Goal: Transaction & Acquisition: Purchase product/service

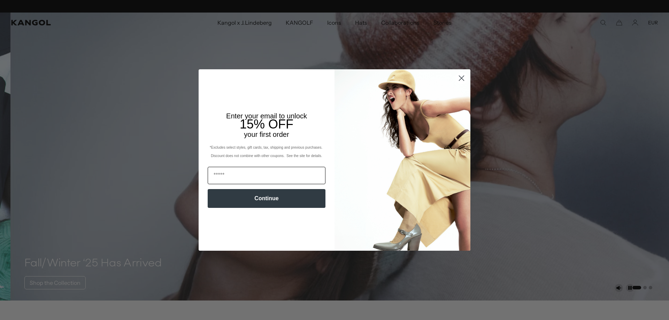
scroll to position [0, 144]
click at [296, 176] on input "Email" at bounding box center [267, 175] width 118 height 17
type input "**********"
click at [281, 200] on button "Continue" at bounding box center [267, 198] width 118 height 19
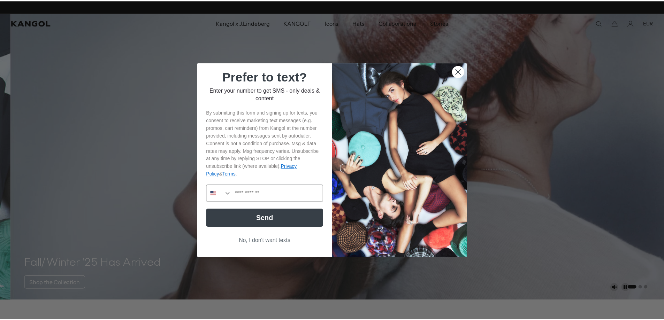
scroll to position [0, 0]
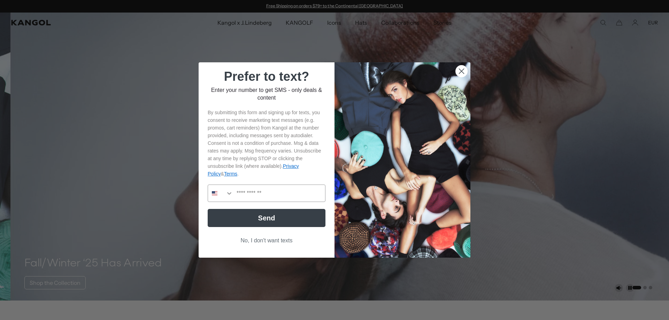
click at [249, 242] on button "No, I don't want texts" at bounding box center [267, 240] width 118 height 13
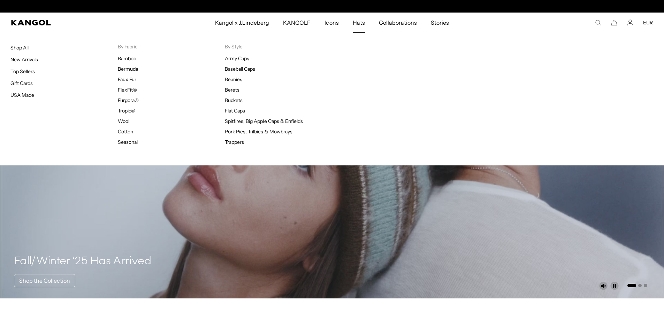
scroll to position [0, 144]
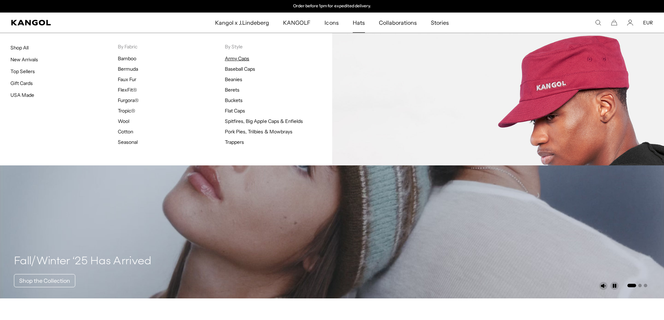
click at [238, 59] on link "Army Caps" at bounding box center [237, 58] width 24 height 6
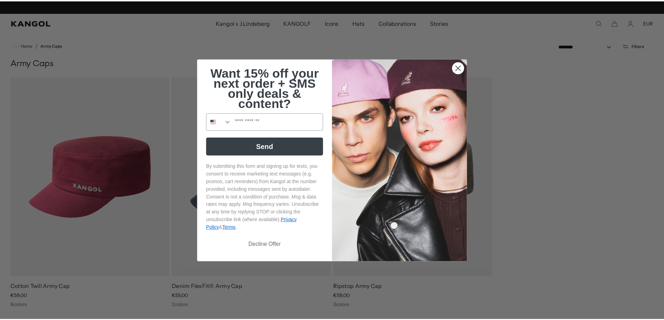
scroll to position [0, 144]
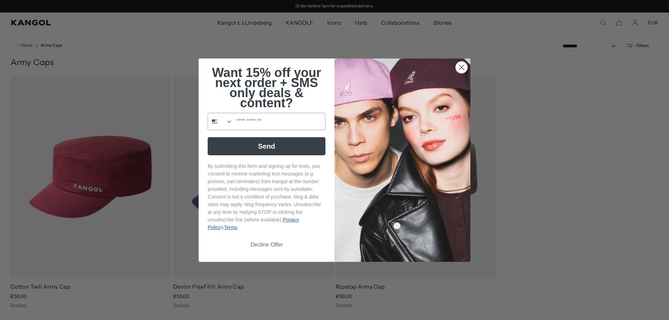
click at [460, 71] on circle "Close dialog" at bounding box center [462, 67] width 12 height 12
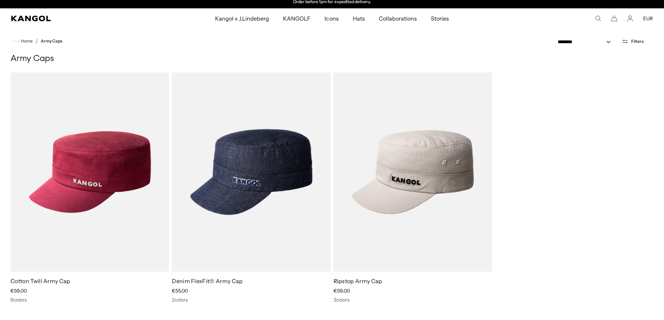
scroll to position [0, 0]
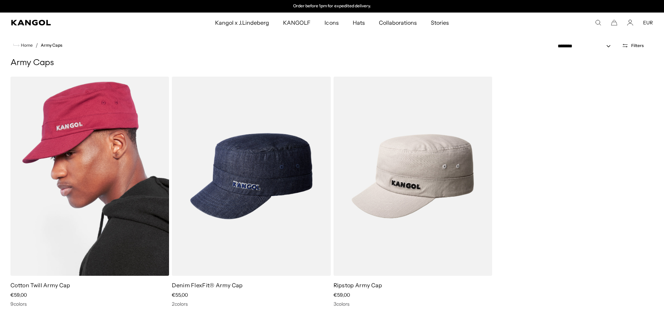
click at [81, 223] on img at bounding box center [89, 176] width 159 height 199
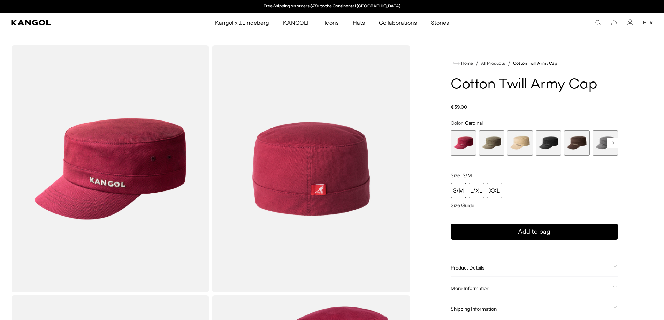
click at [541, 144] on span "4 of 9" at bounding box center [548, 142] width 25 height 25
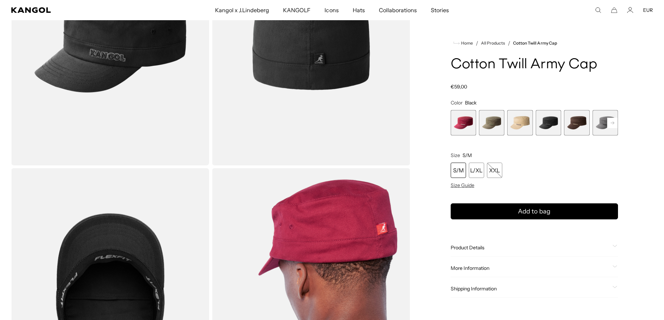
scroll to position [105, 0]
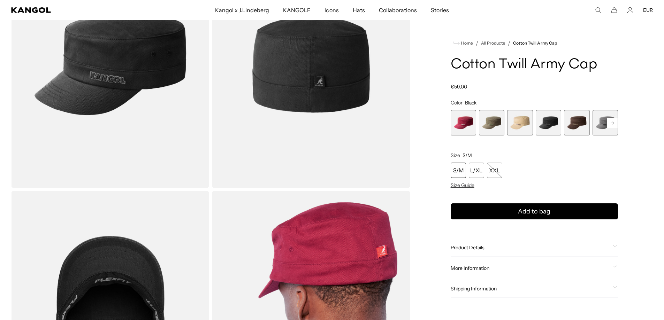
click at [619, 125] on div "Home / All Products / Cotton Twill Army Cap Cotton Twill Army Cap Regular price…" at bounding box center [534, 315] width 237 height 748
click at [616, 125] on rect at bounding box center [612, 123] width 10 height 10
click at [599, 127] on span "7 of 9" at bounding box center [605, 122] width 25 height 25
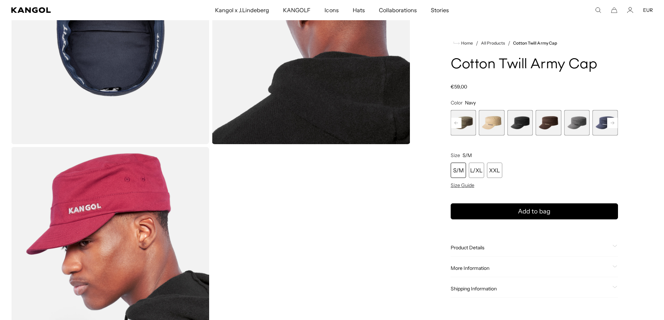
scroll to position [244, 0]
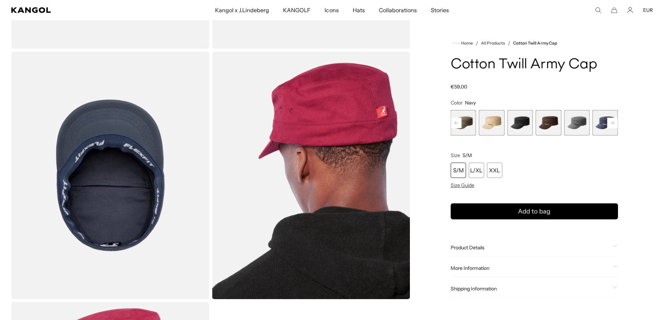
click at [457, 124] on rect at bounding box center [456, 123] width 10 height 10
click at [471, 124] on span "1 of 9" at bounding box center [463, 122] width 25 height 25
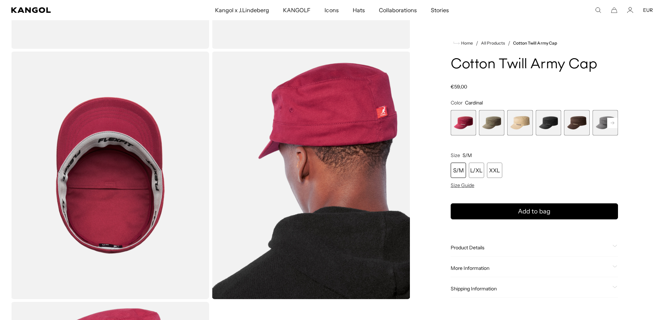
click at [480, 245] on span "Product Details" at bounding box center [530, 248] width 159 height 6
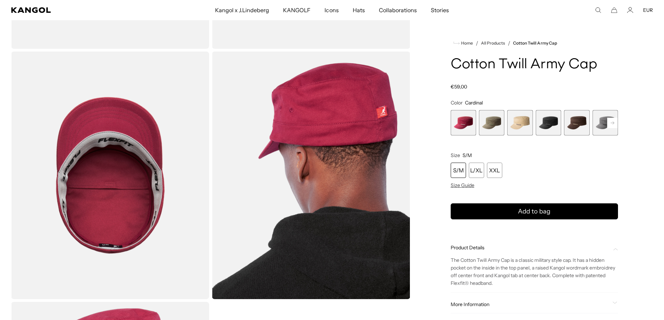
click at [482, 248] on span "Product Details" at bounding box center [530, 248] width 159 height 6
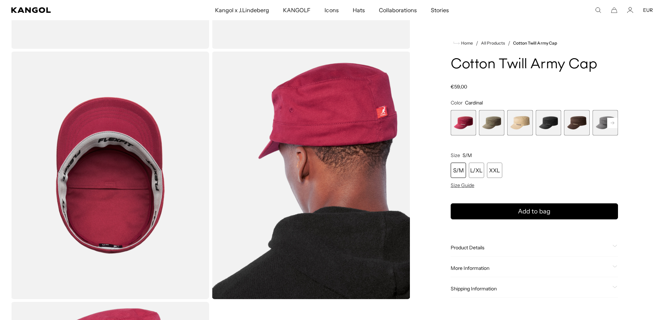
click at [480, 268] on span "More Information" at bounding box center [530, 268] width 159 height 6
click at [482, 265] on div "More Information Style ID 9720BC Shape Army Cap Fabrication Cotton Blend Brim 2…" at bounding box center [534, 312] width 167 height 105
click at [481, 267] on span "More Information" at bounding box center [530, 268] width 159 height 6
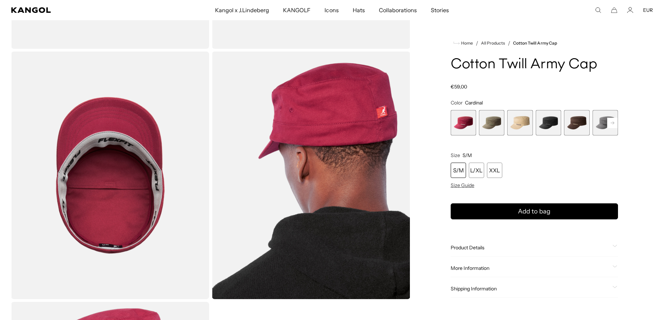
click at [496, 288] on span "Shipping Information" at bounding box center [530, 289] width 159 height 6
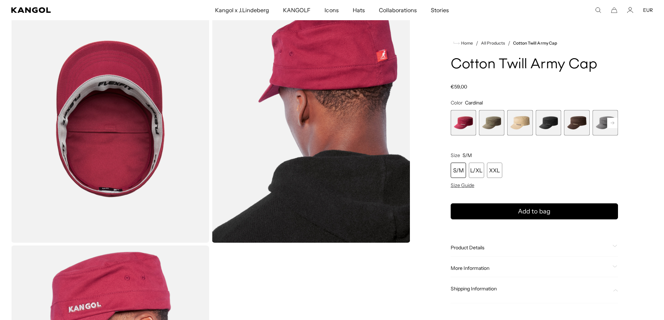
scroll to position [314, 0]
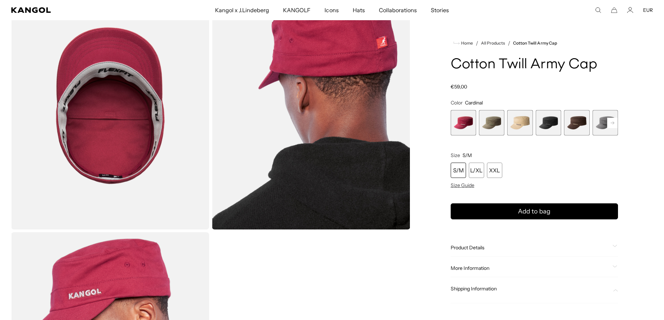
click at [487, 285] on div "Shipping Information" at bounding box center [534, 291] width 167 height 23
click at [486, 289] on span "Shipping Information" at bounding box center [530, 289] width 159 height 6
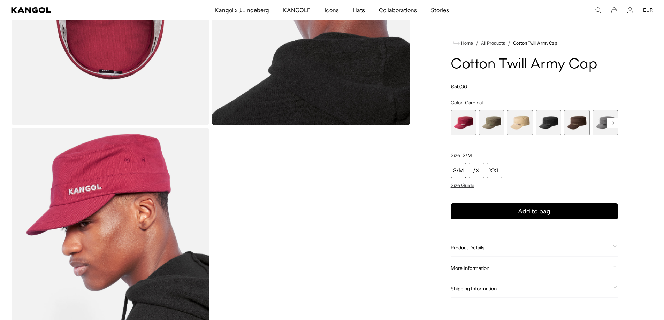
scroll to position [0, 0]
click at [619, 289] on div "Home / All Products / Cotton Twill Army Cap Cotton Twill Army Cap Regular price…" at bounding box center [534, 1] width 237 height 748
click at [617, 287] on icon at bounding box center [614, 287] width 5 height 2
click at [617, 287] on span at bounding box center [615, 289] width 6 height 6
click at [615, 285] on div "Shipping Information" at bounding box center [534, 289] width 167 height 18
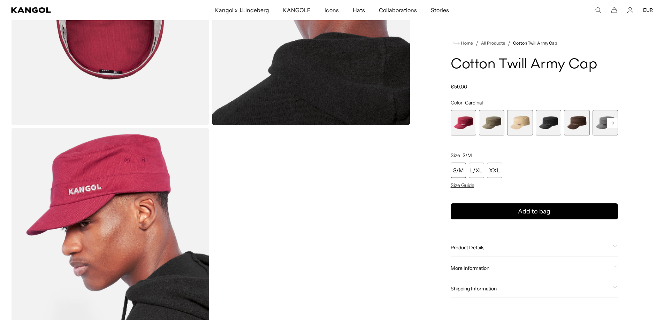
click at [615, 289] on icon at bounding box center [614, 287] width 5 height 2
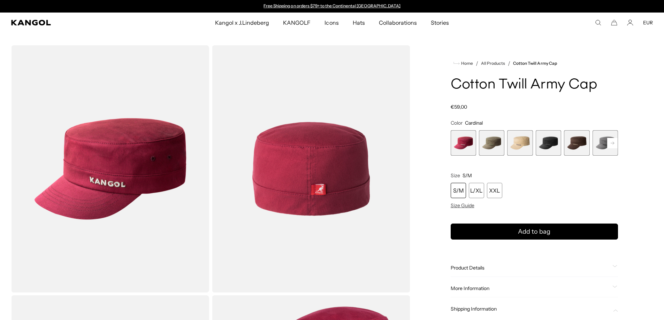
click at [467, 141] on span "1 of 9" at bounding box center [463, 142] width 25 height 25
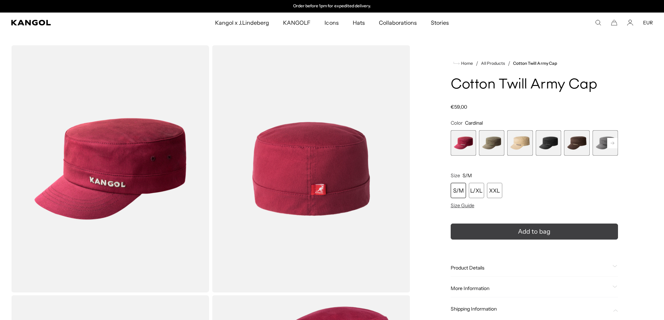
click at [485, 233] on button "Add to bag" at bounding box center [534, 232] width 167 height 16
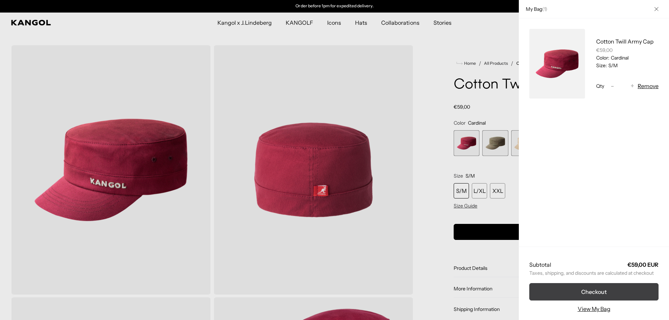
click at [580, 292] on button "Checkout" at bounding box center [593, 291] width 129 height 17
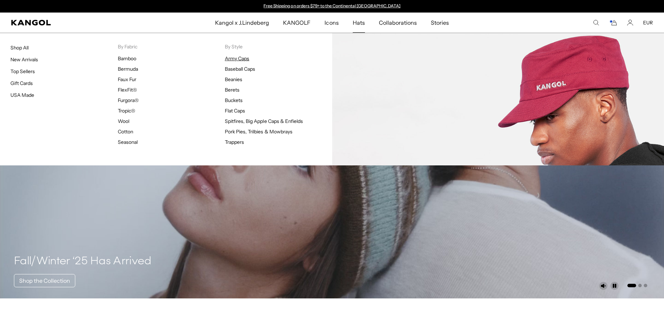
click at [245, 59] on link "Army Caps" at bounding box center [237, 58] width 24 height 6
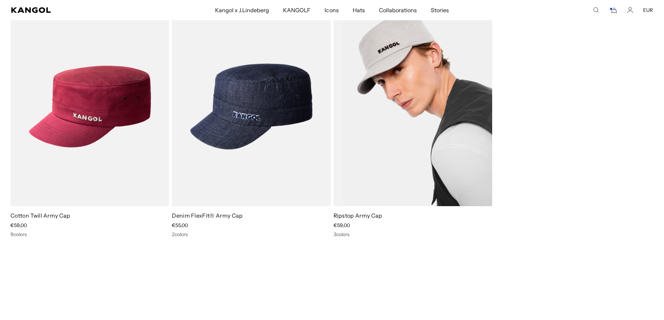
scroll to position [0, 144]
click at [390, 161] on img at bounding box center [413, 106] width 159 height 199
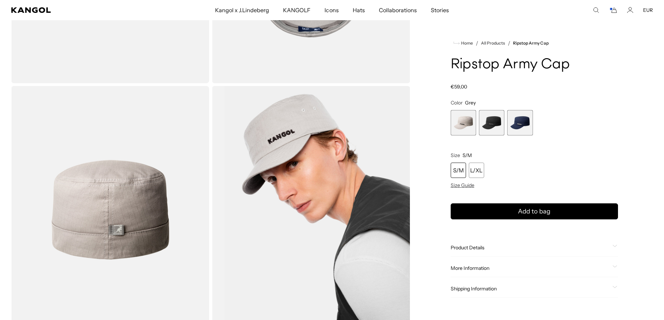
scroll to position [209, 0]
click at [496, 124] on span "2 of 3" at bounding box center [491, 122] width 25 height 25
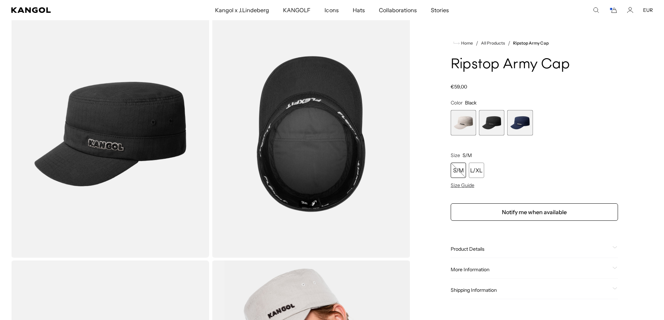
click at [514, 128] on span "3 of 3" at bounding box center [519, 122] width 25 height 25
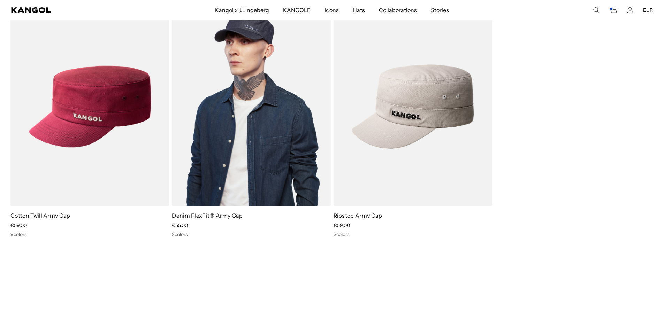
scroll to position [0, 144]
click at [194, 101] on img at bounding box center [251, 106] width 159 height 199
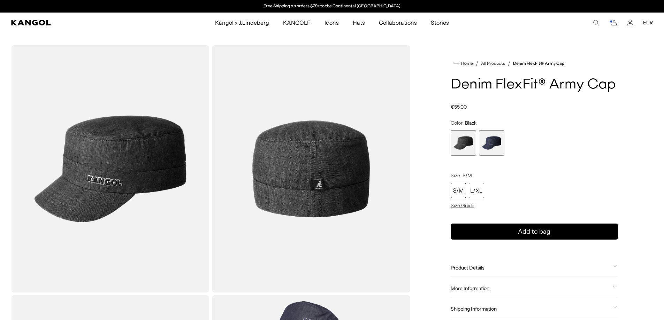
click at [500, 143] on span "2 of 2" at bounding box center [491, 142] width 25 height 25
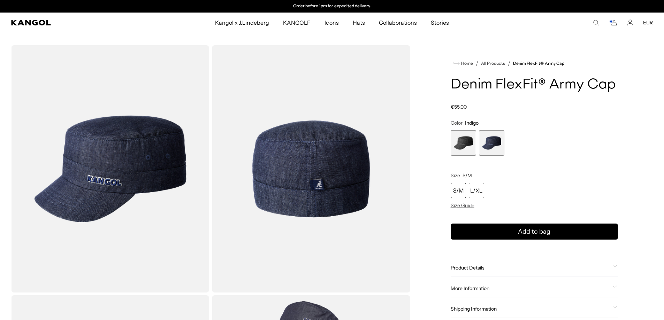
click at [461, 143] on span "1 of 2" at bounding box center [463, 142] width 25 height 25
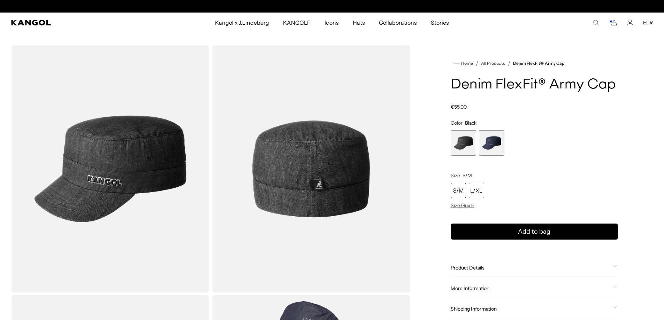
click at [462, 189] on div "S/M" at bounding box center [458, 190] width 15 height 15
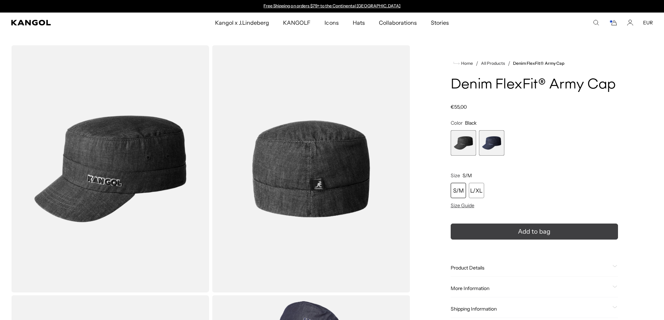
click at [483, 230] on button "Add to bag" at bounding box center [534, 232] width 167 height 16
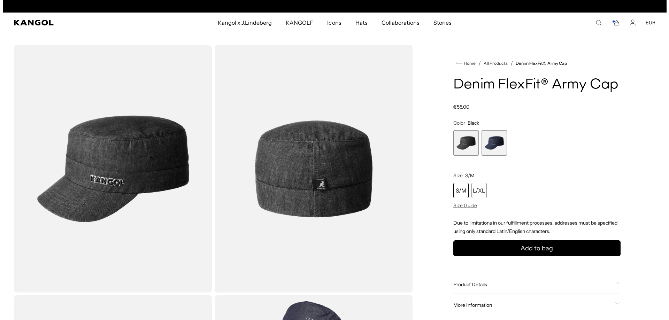
scroll to position [0, 144]
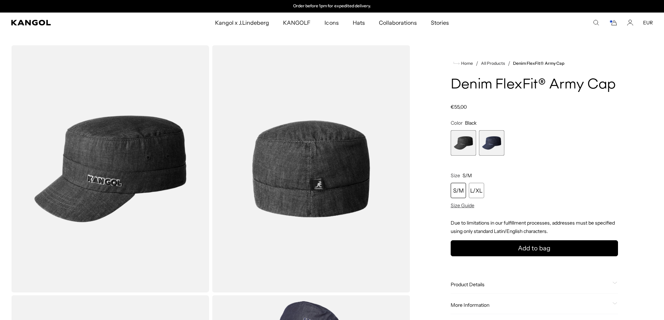
click at [614, 28] on comp-header "Kangol x J.Lindeberg Kangol x J.Lindeberg Men's Shop All Headwear Tops Outerwea…" at bounding box center [332, 23] width 664 height 20
click at [615, 23] on icon "Cart" at bounding box center [613, 23] width 8 height 6
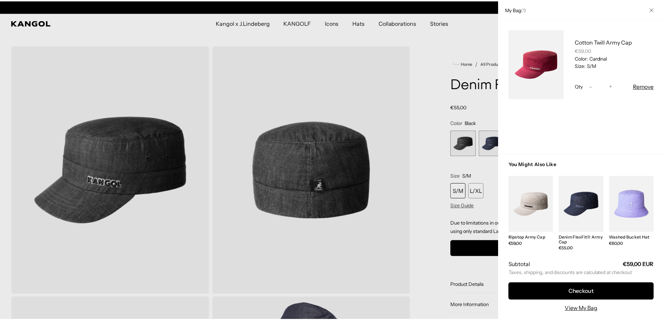
scroll to position [0, 0]
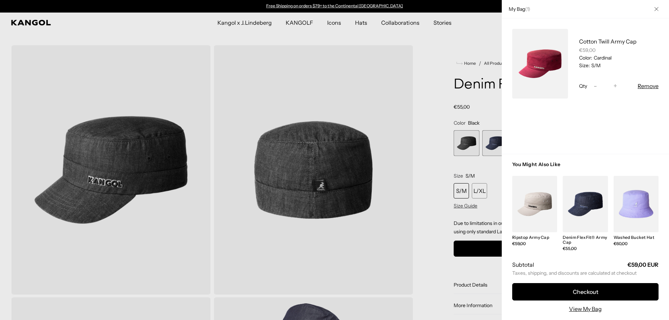
click at [408, 230] on div at bounding box center [334, 160] width 669 height 320
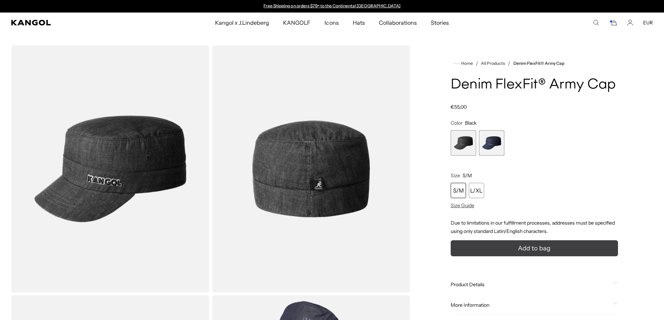
click at [492, 249] on button "Add to bag" at bounding box center [534, 249] width 167 height 16
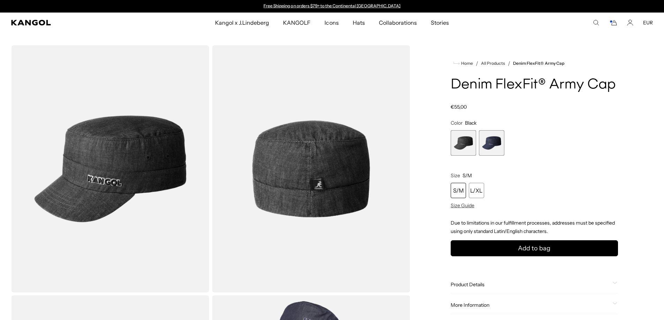
click at [612, 24] on icon "Cart" at bounding box center [614, 23] width 5 height 5
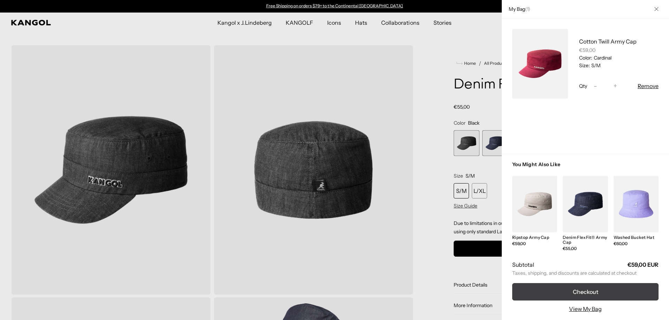
click at [567, 289] on button "Checkout" at bounding box center [585, 291] width 146 height 17
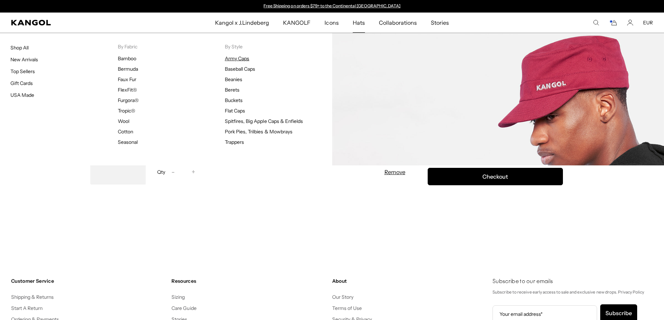
click at [238, 59] on link "Army Caps" at bounding box center [237, 58] width 24 height 6
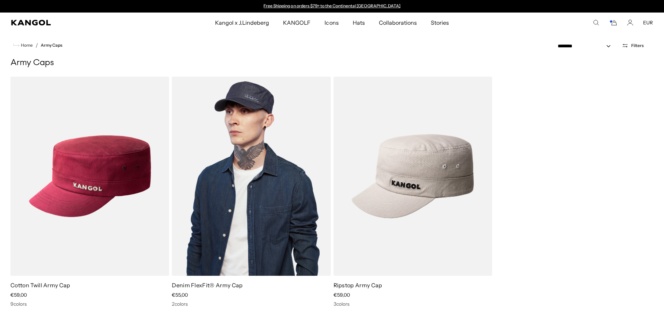
click at [253, 150] on img at bounding box center [251, 176] width 159 height 199
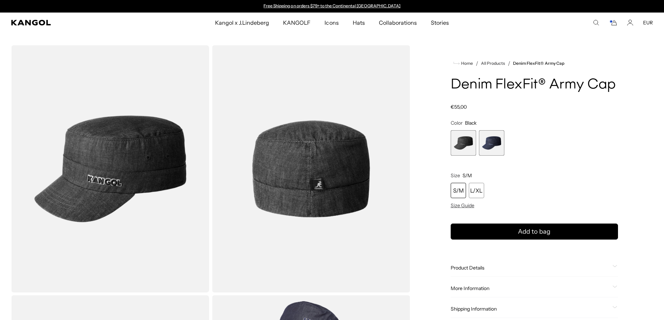
click at [463, 144] on span "1 of 2" at bounding box center [463, 142] width 25 height 25
click at [463, 189] on div "S/M" at bounding box center [458, 190] width 15 height 15
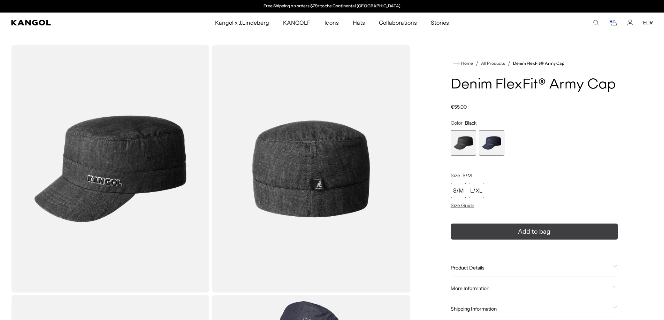
click at [499, 227] on button "Add to bag" at bounding box center [534, 232] width 167 height 16
